Goal: Information Seeking & Learning: Find specific fact

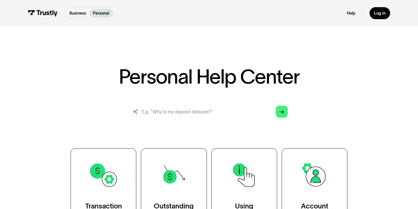
click at [209, 110] on input "search" at bounding box center [209, 112] width 167 height 18
type input "supported banks"
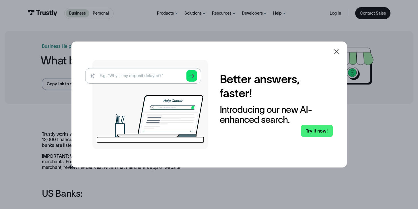
click at [338, 53] on icon at bounding box center [336, 51] width 7 height 7
